Goal: Book appointment/travel/reservation

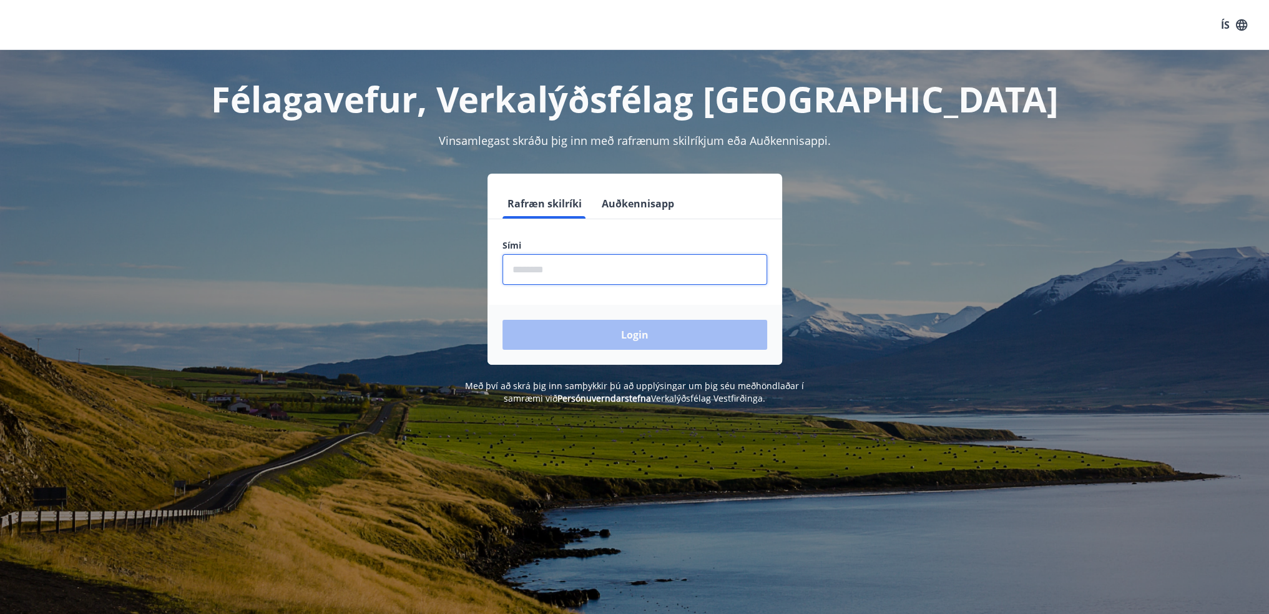
click at [564, 272] on input "phone" at bounding box center [635, 269] width 265 height 31
type input "********"
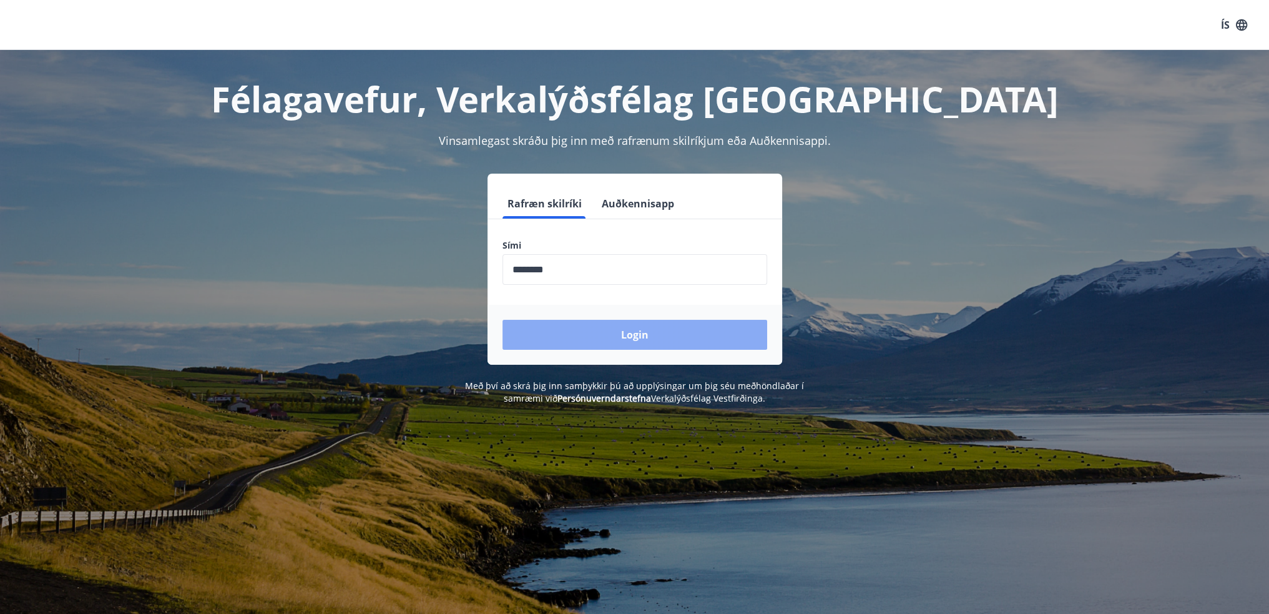
click at [641, 337] on button "Login" at bounding box center [635, 335] width 265 height 30
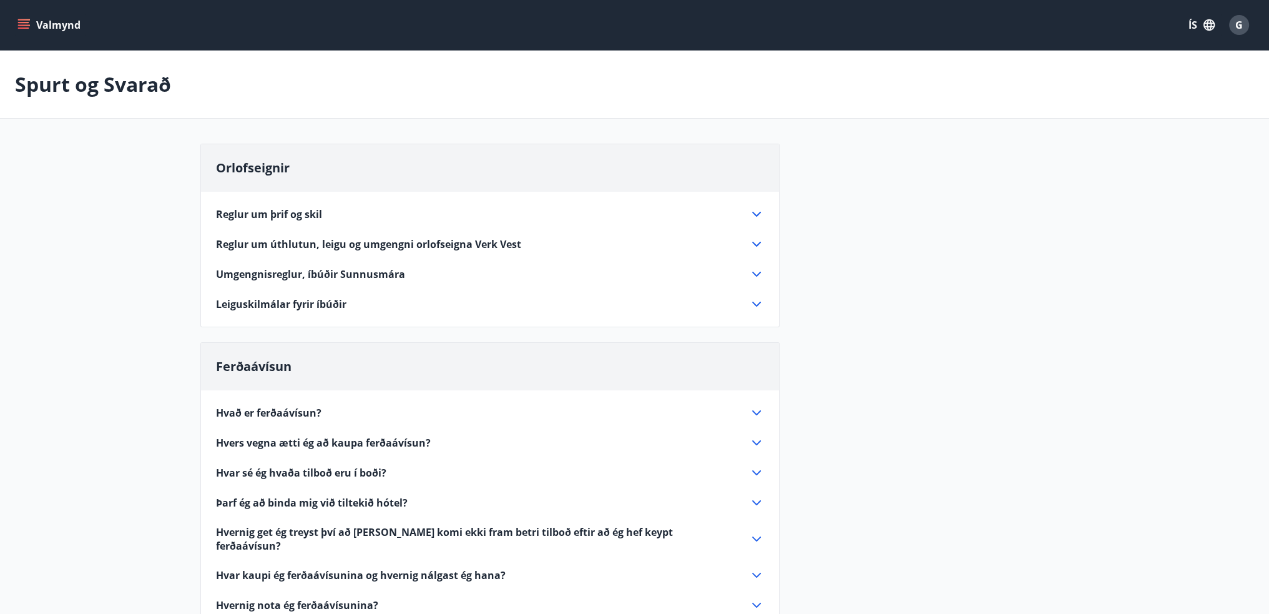
click at [20, 26] on icon "menu" at bounding box center [23, 25] width 12 height 12
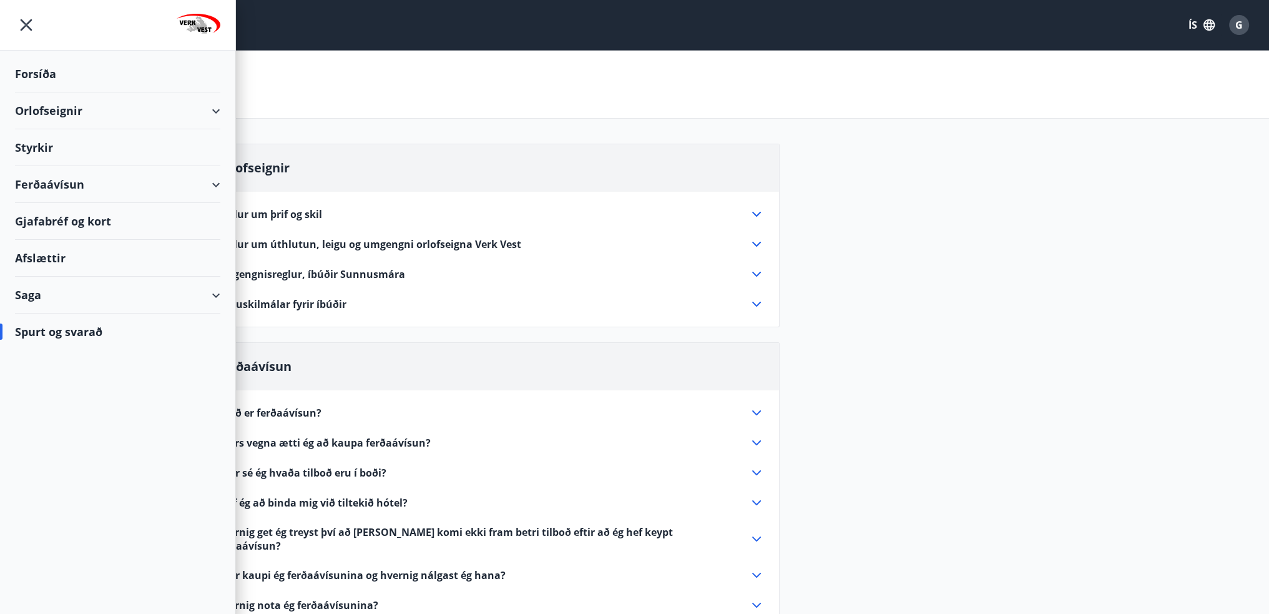
click at [56, 109] on div "Orlofseignir" at bounding box center [117, 110] width 205 height 37
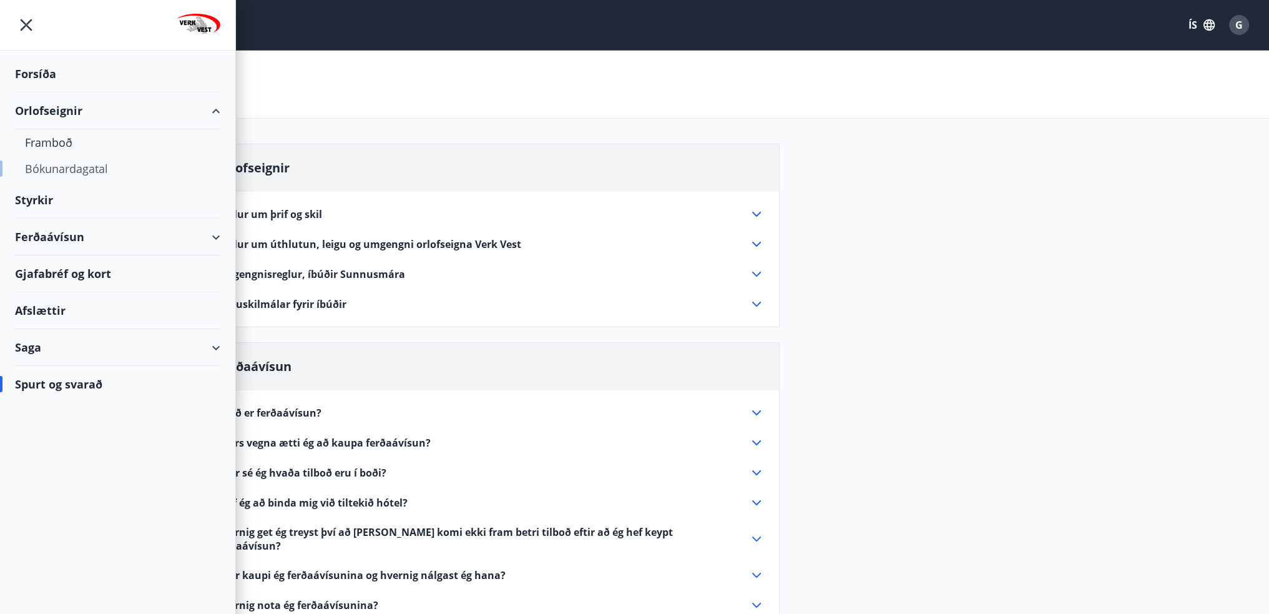
click at [74, 165] on div "Bókunardagatal" at bounding box center [117, 168] width 185 height 26
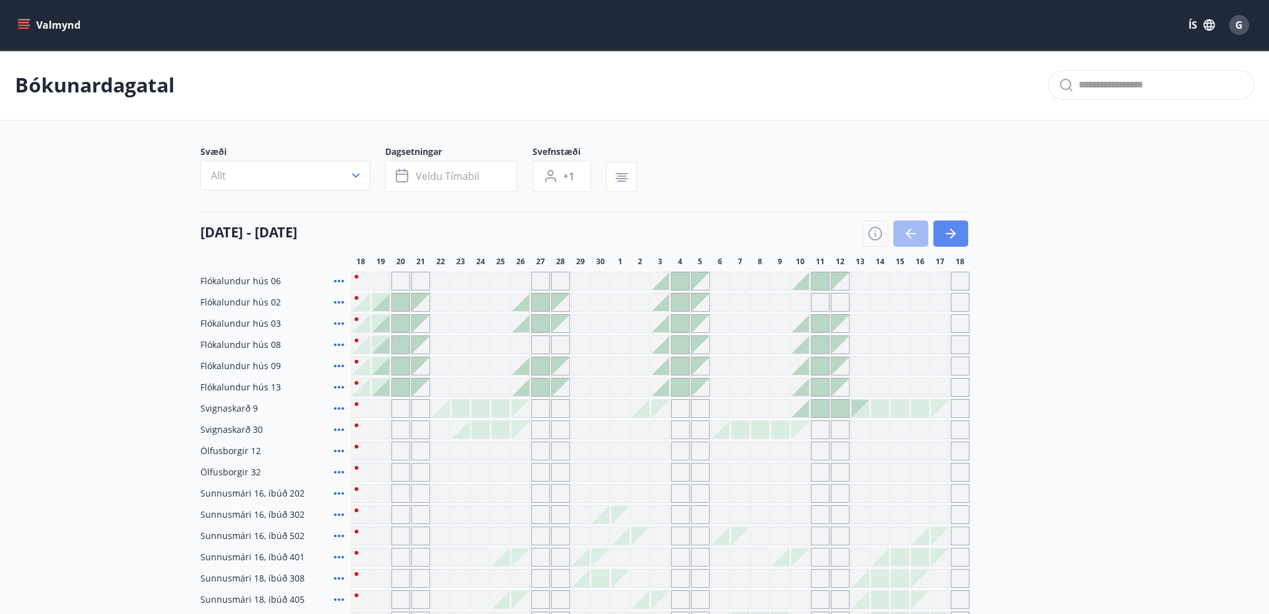
click at [958, 230] on button "button" at bounding box center [951, 233] width 35 height 26
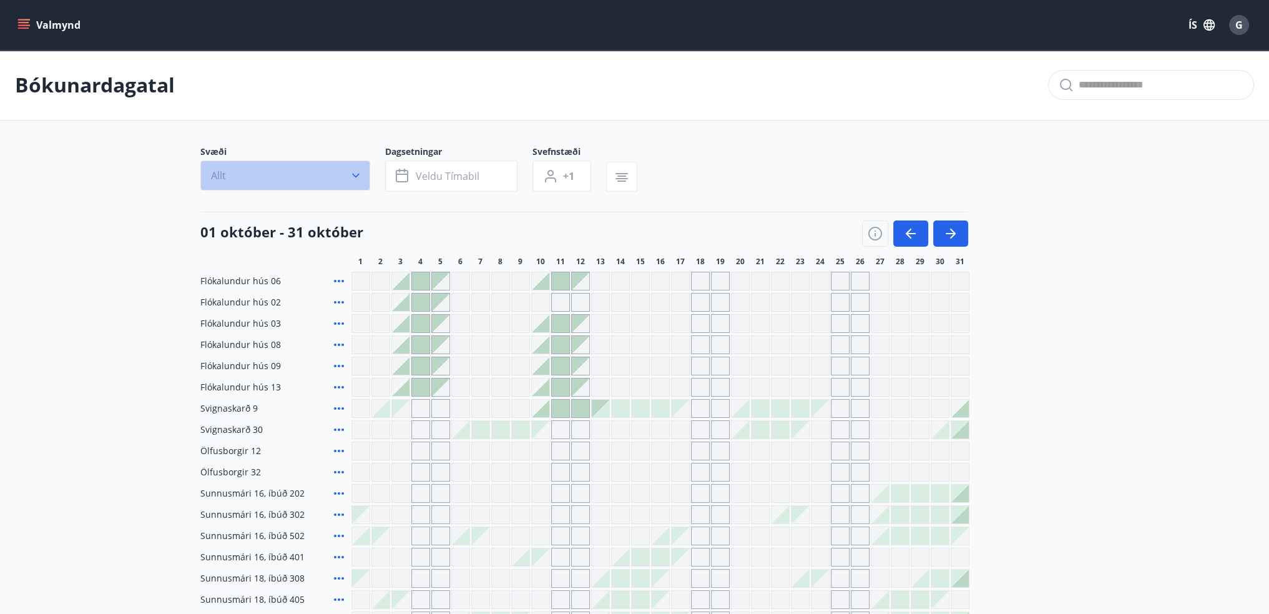
click at [355, 172] on icon "button" at bounding box center [356, 175] width 12 height 12
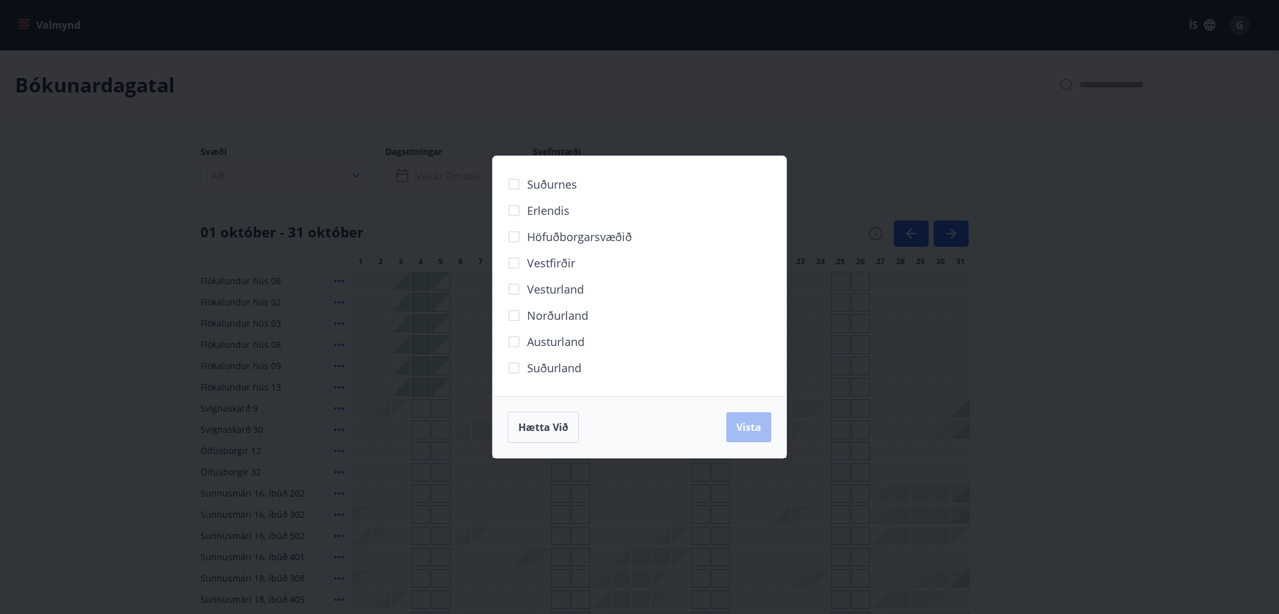
click at [582, 237] on span "Höfuðborgarsvæðið" at bounding box center [579, 237] width 105 height 16
click at [746, 427] on span "Vista" at bounding box center [748, 427] width 25 height 14
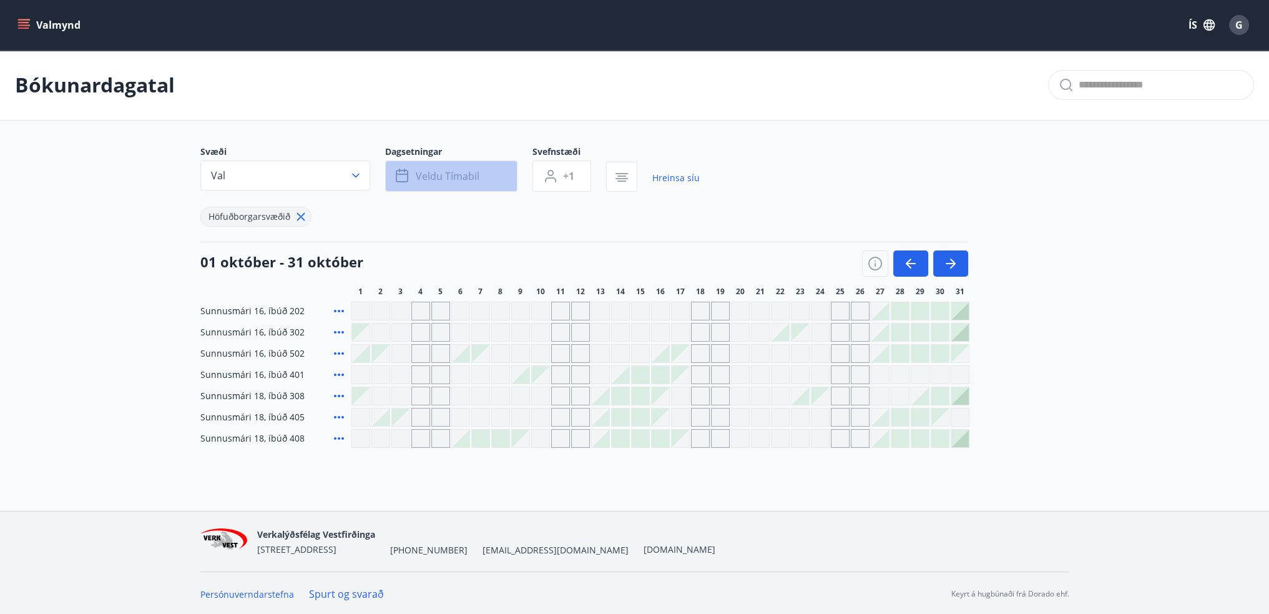
click at [456, 180] on span "Veldu tímabil" at bounding box center [448, 176] width 64 height 14
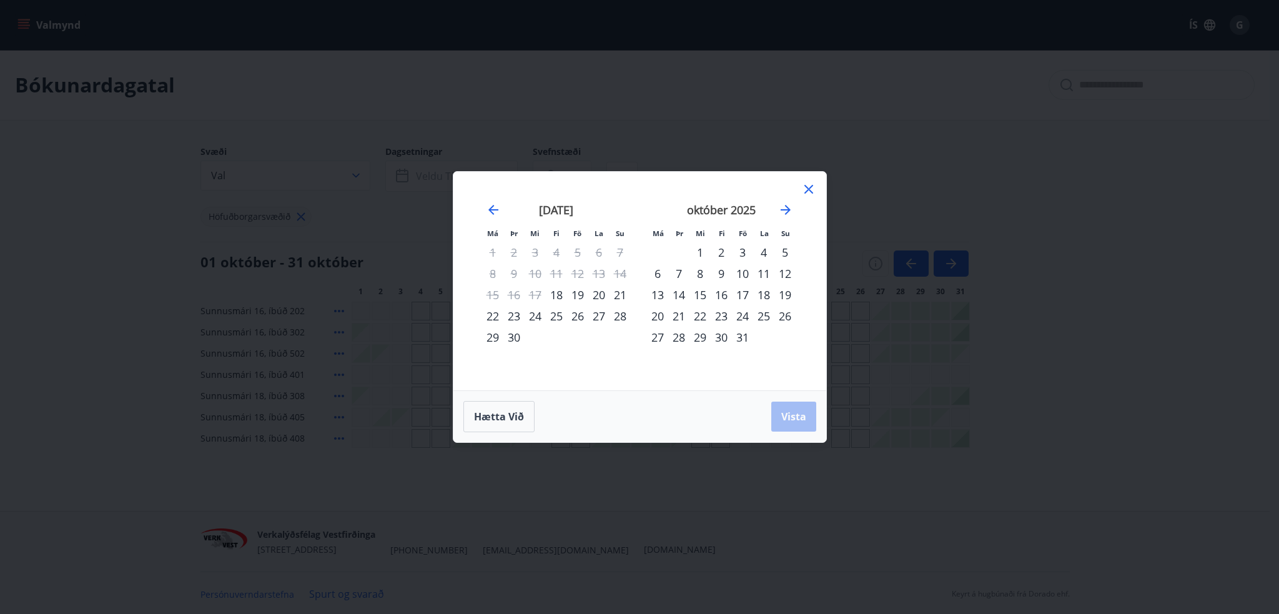
click at [676, 314] on div "21" at bounding box center [678, 315] width 21 height 21
click at [743, 315] on div "24" at bounding box center [742, 315] width 21 height 21
click at [789, 409] on button "Vista" at bounding box center [793, 417] width 45 height 30
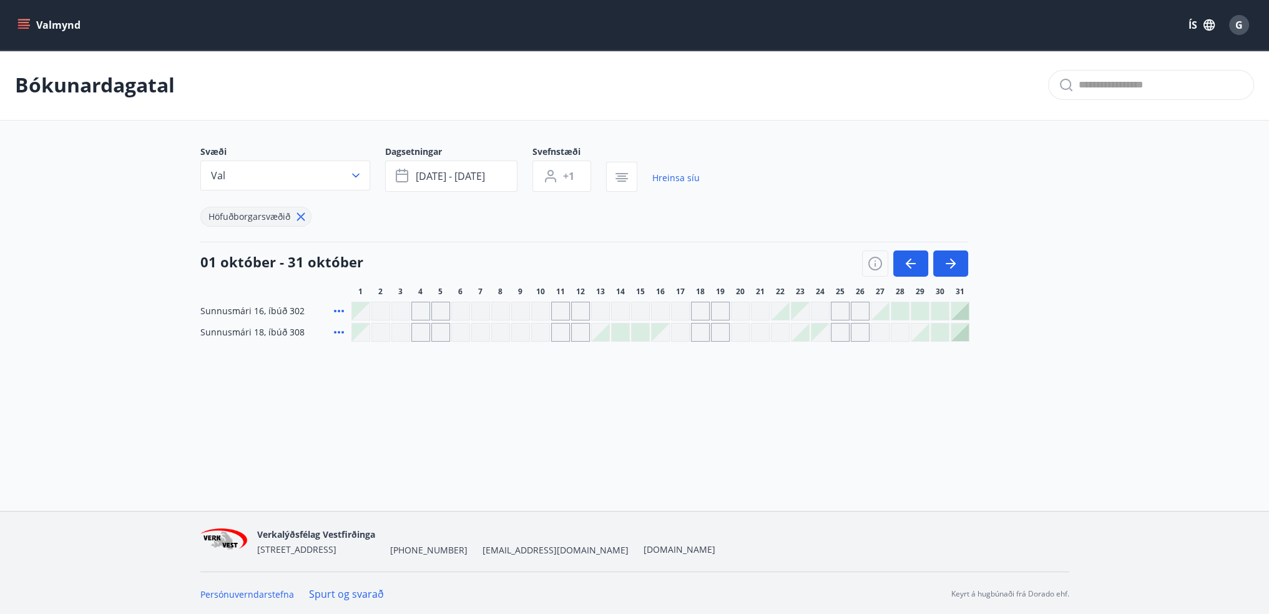
click at [778, 335] on div "Gráir dagar eru ekki bókanlegir" at bounding box center [780, 332] width 19 height 19
click at [922, 312] on div at bounding box center [920, 310] width 17 height 17
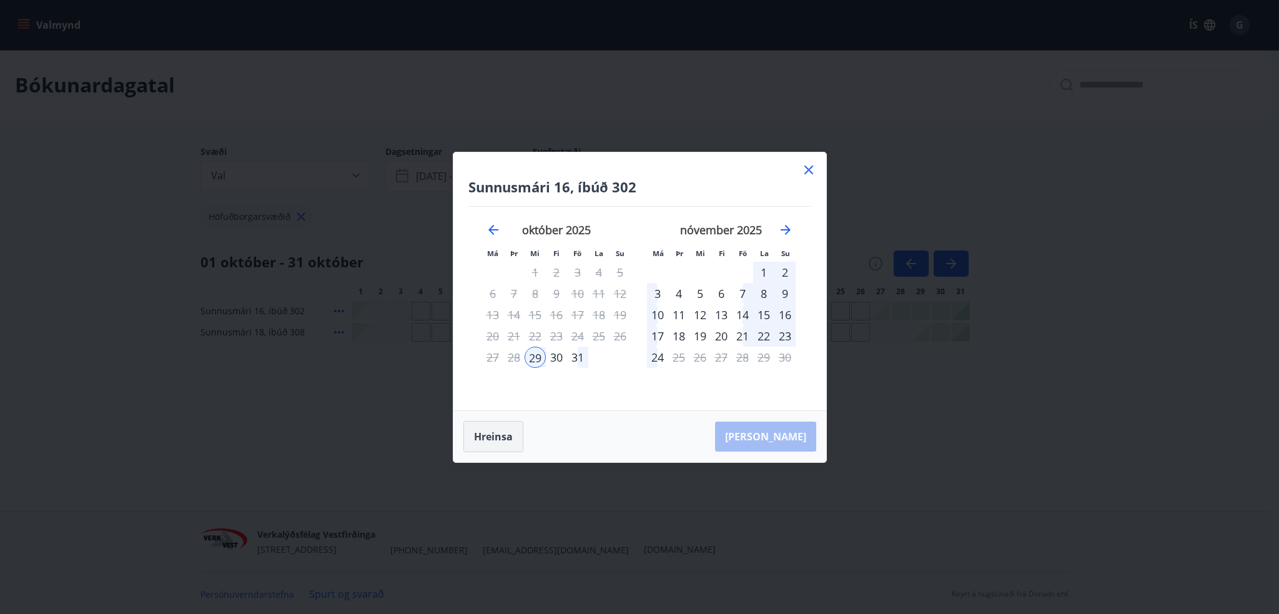
click at [491, 435] on button "Hreinsa" at bounding box center [493, 436] width 60 height 31
click at [492, 434] on button "Hreinsa" at bounding box center [493, 436] width 60 height 31
click at [807, 169] on icon at bounding box center [808, 169] width 9 height 9
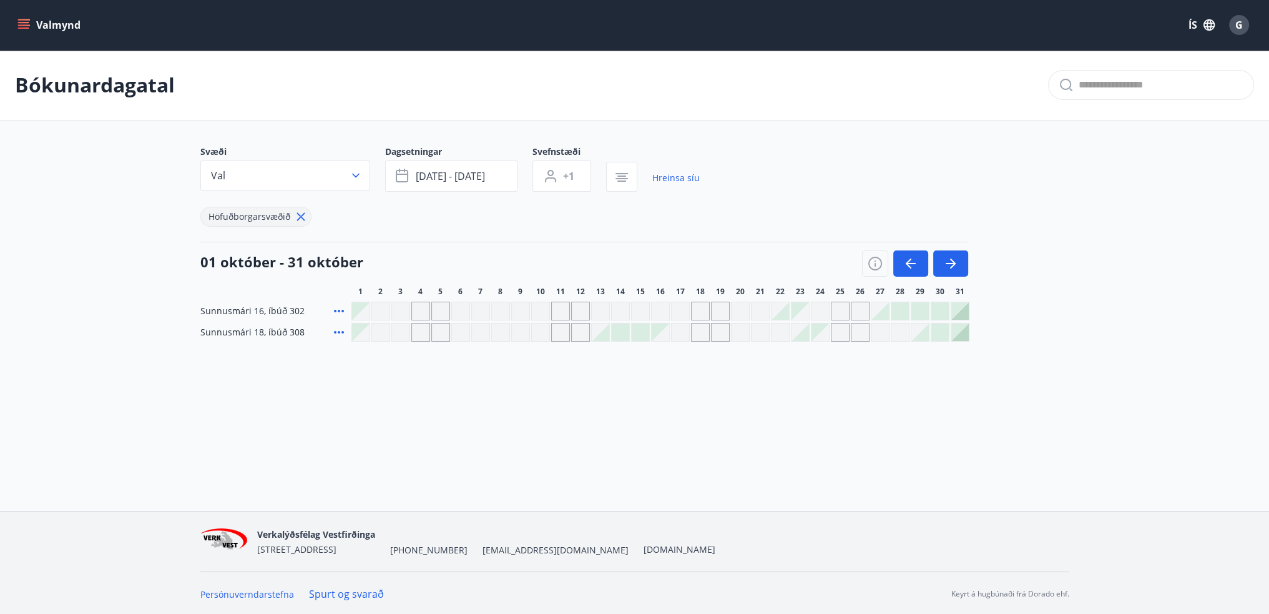
click at [920, 309] on div at bounding box center [920, 310] width 17 height 17
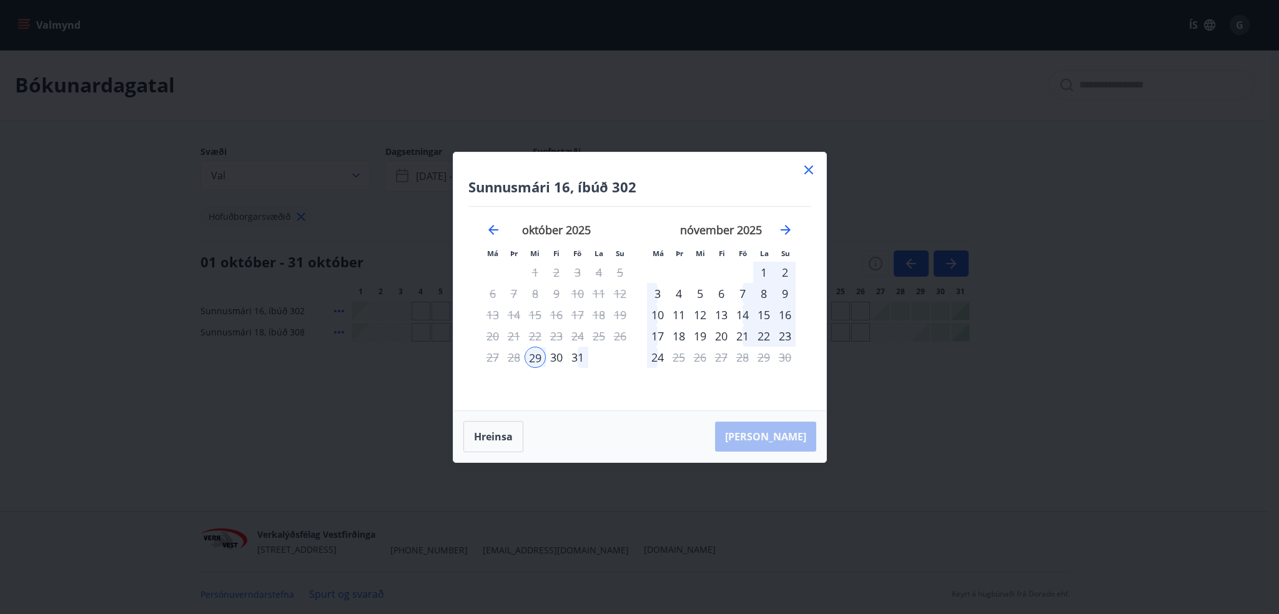
click at [807, 169] on icon at bounding box center [808, 169] width 9 height 9
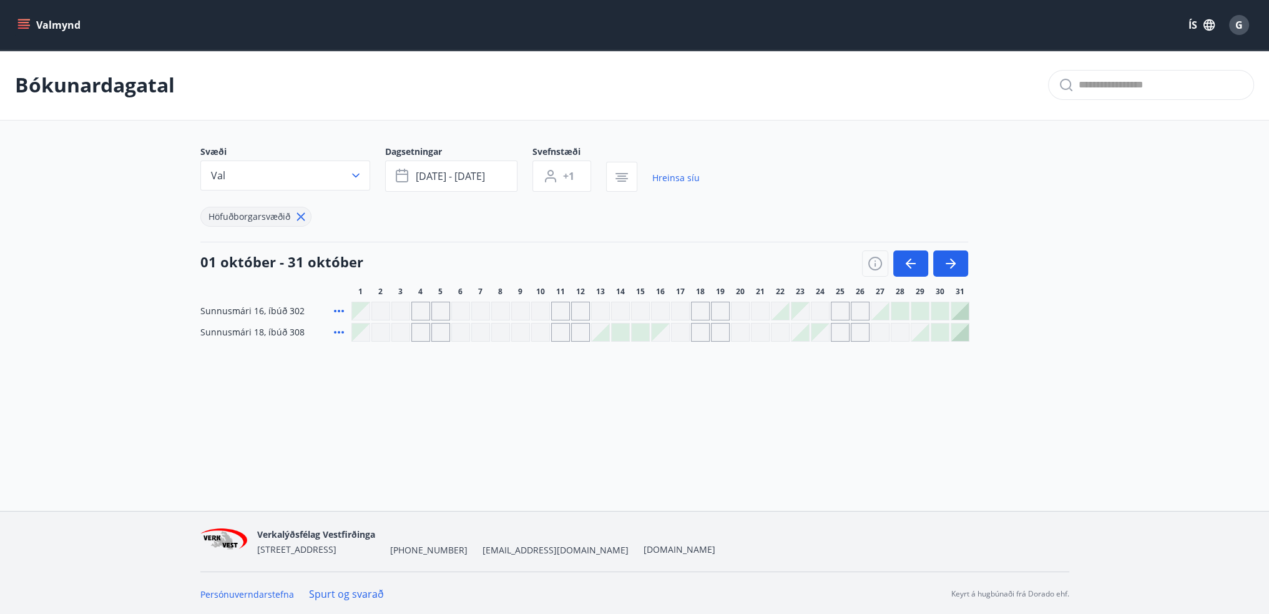
click at [795, 309] on div "Gráir dagar eru ekki bókanlegir" at bounding box center [800, 310] width 17 height 17
